Goal: Check status: Check status

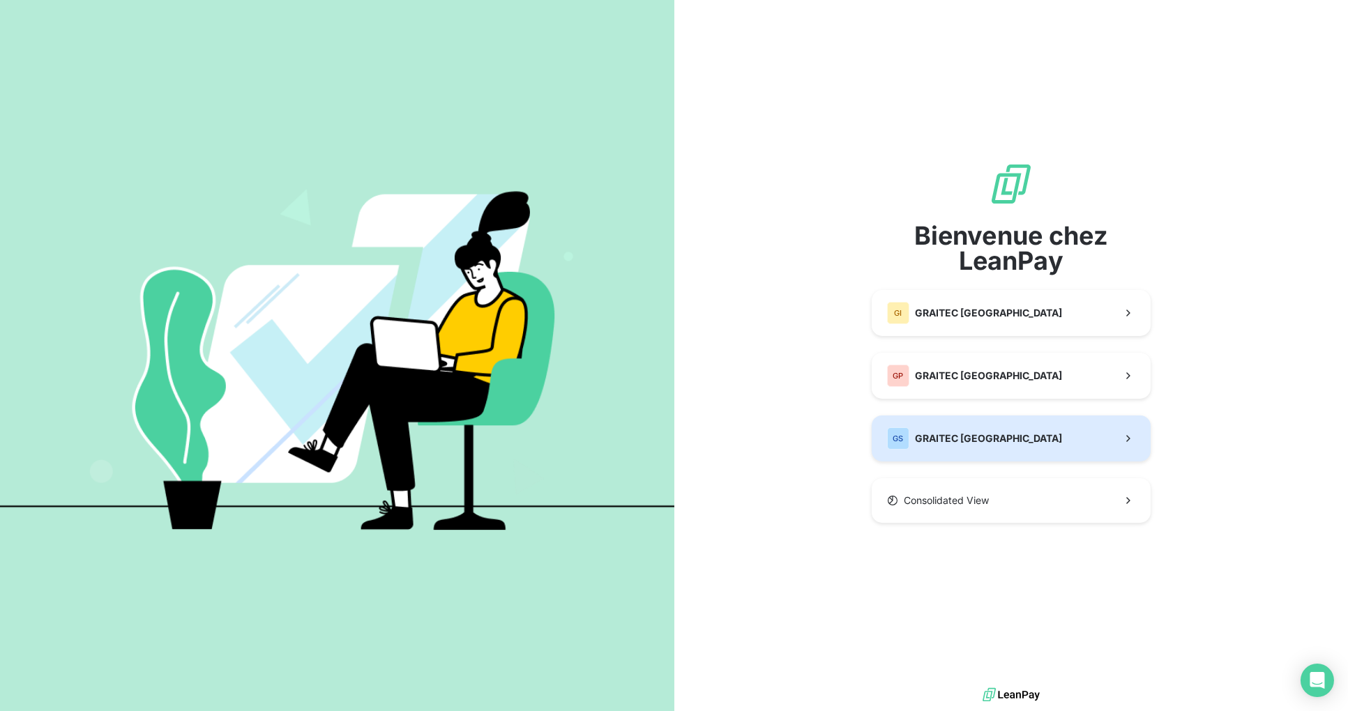
click at [991, 436] on button "GS GRAITEC [GEOGRAPHIC_DATA]" at bounding box center [1011, 439] width 279 height 46
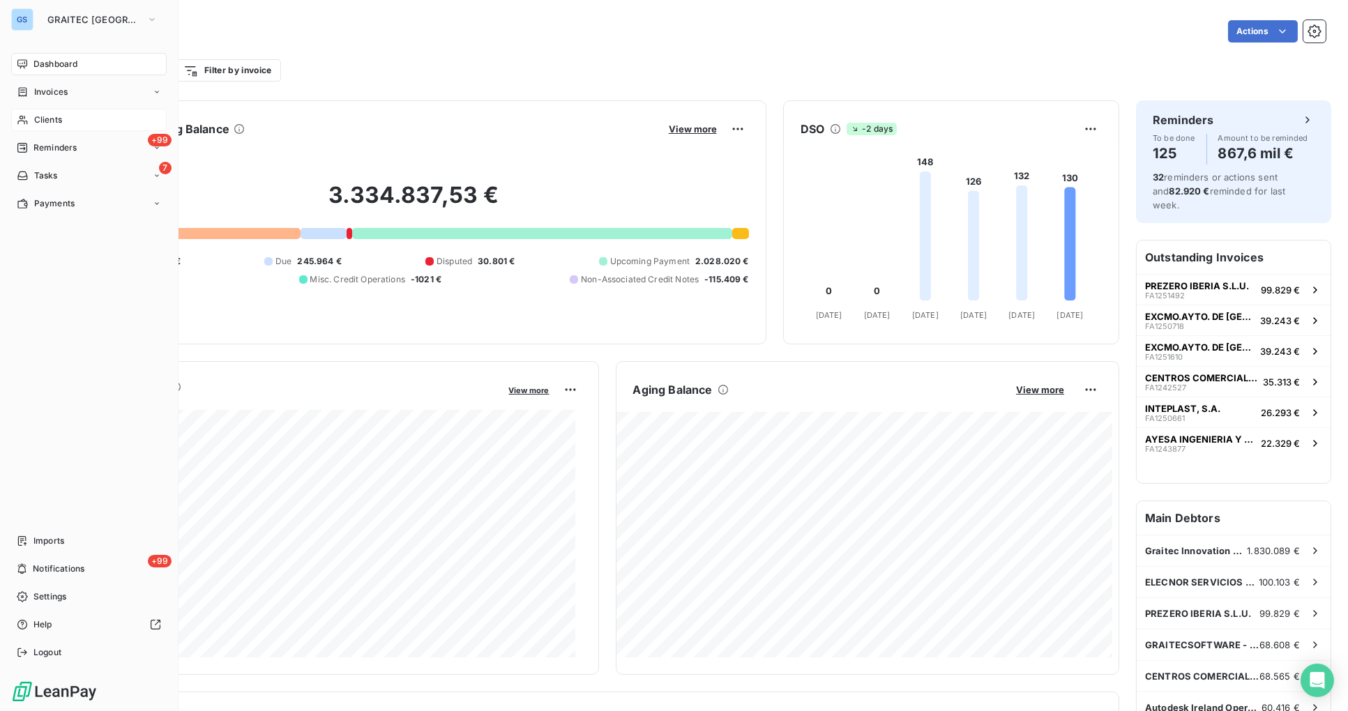
click at [53, 119] on span "Clients" at bounding box center [48, 120] width 28 height 13
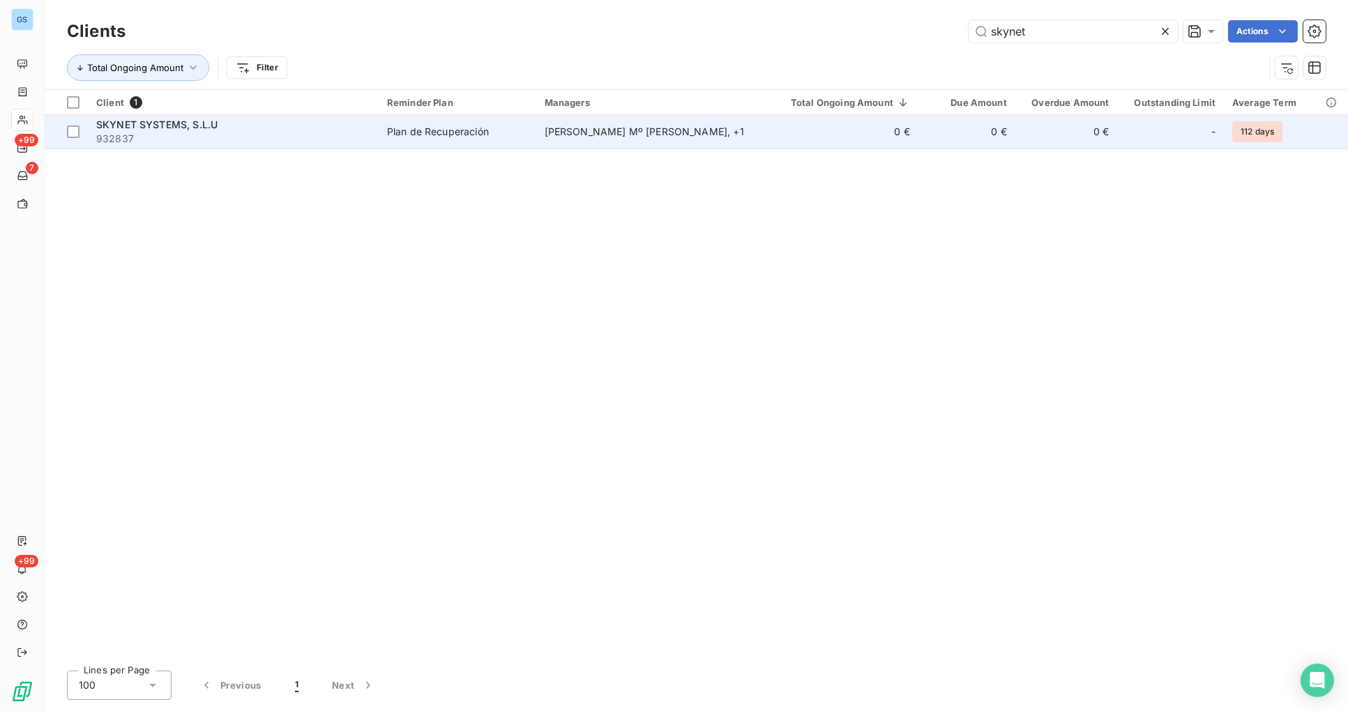
type input "skynet"
click at [148, 129] on span "SKYNET SYSTEMS, S.L.U" at bounding box center [156, 125] width 121 height 12
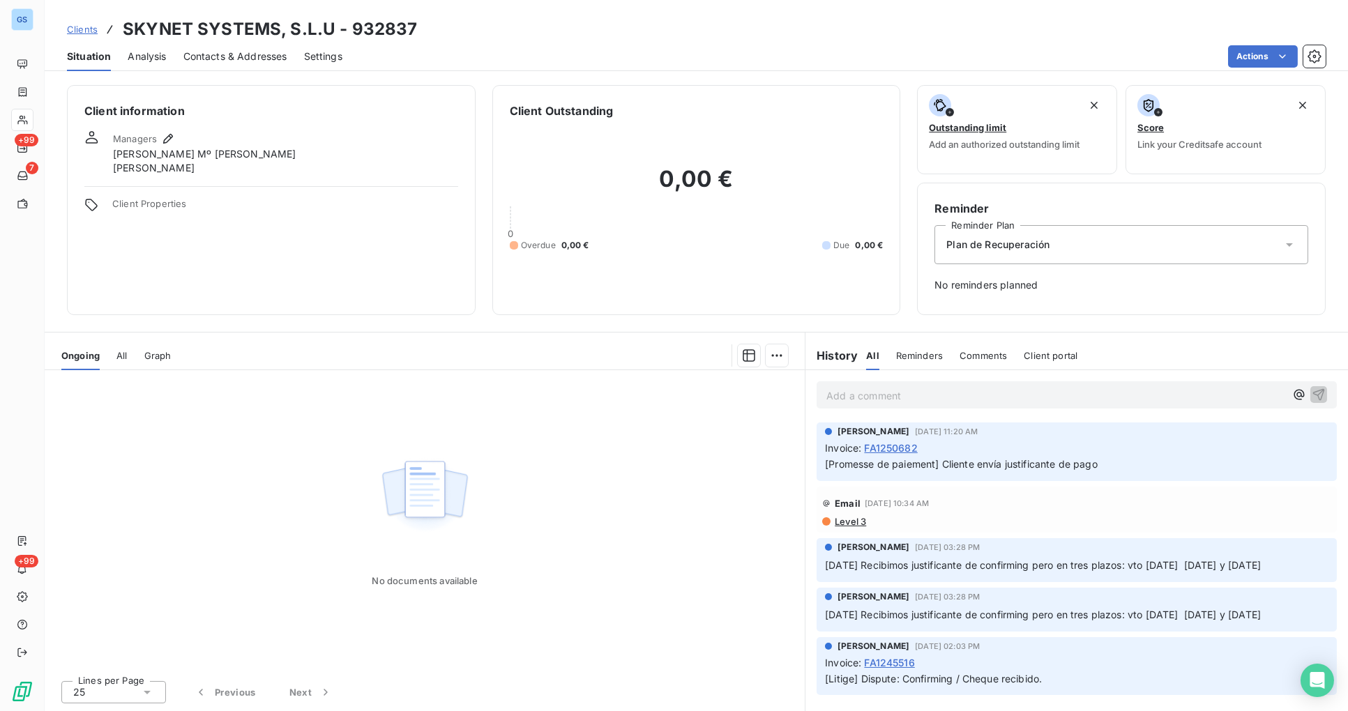
scroll to position [19, 0]
click at [126, 351] on span "All" at bounding box center [121, 355] width 10 height 11
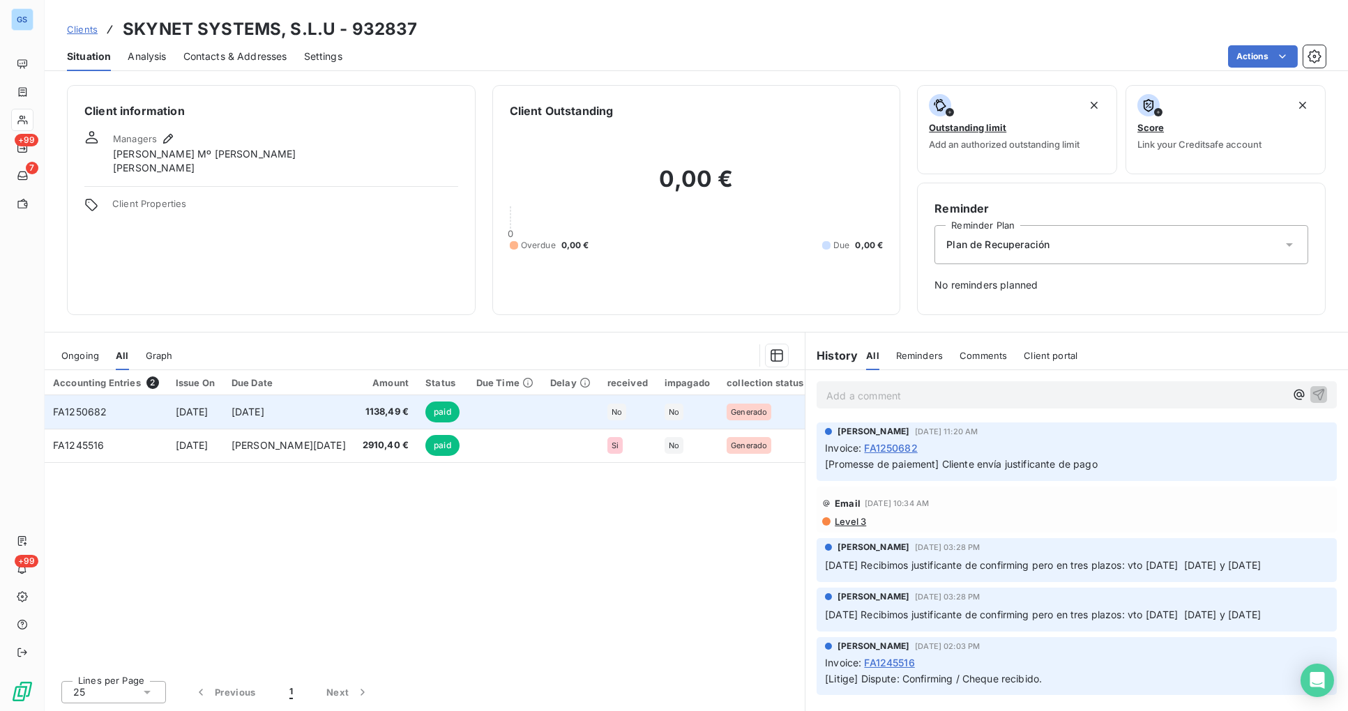
click at [255, 417] on td "[DATE]" at bounding box center [288, 411] width 131 height 33
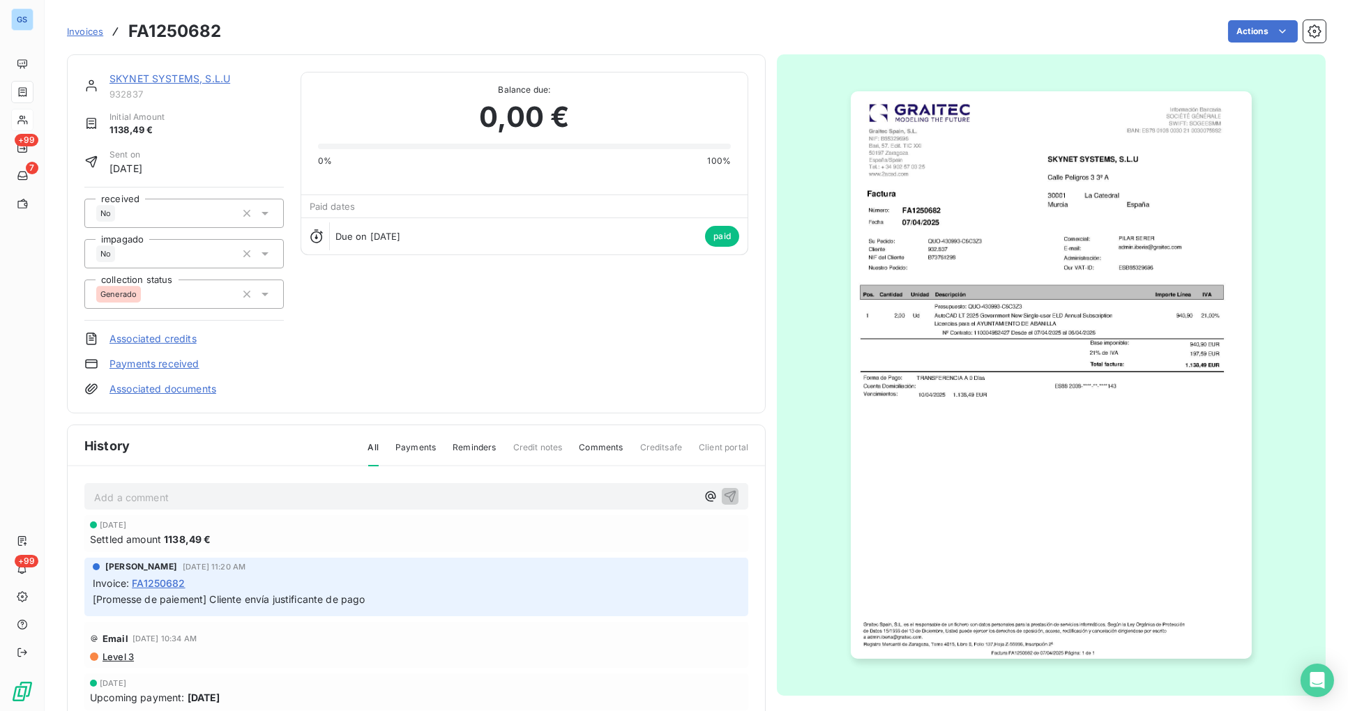
scroll to position [63, 0]
